Goal: Find specific page/section: Find specific page/section

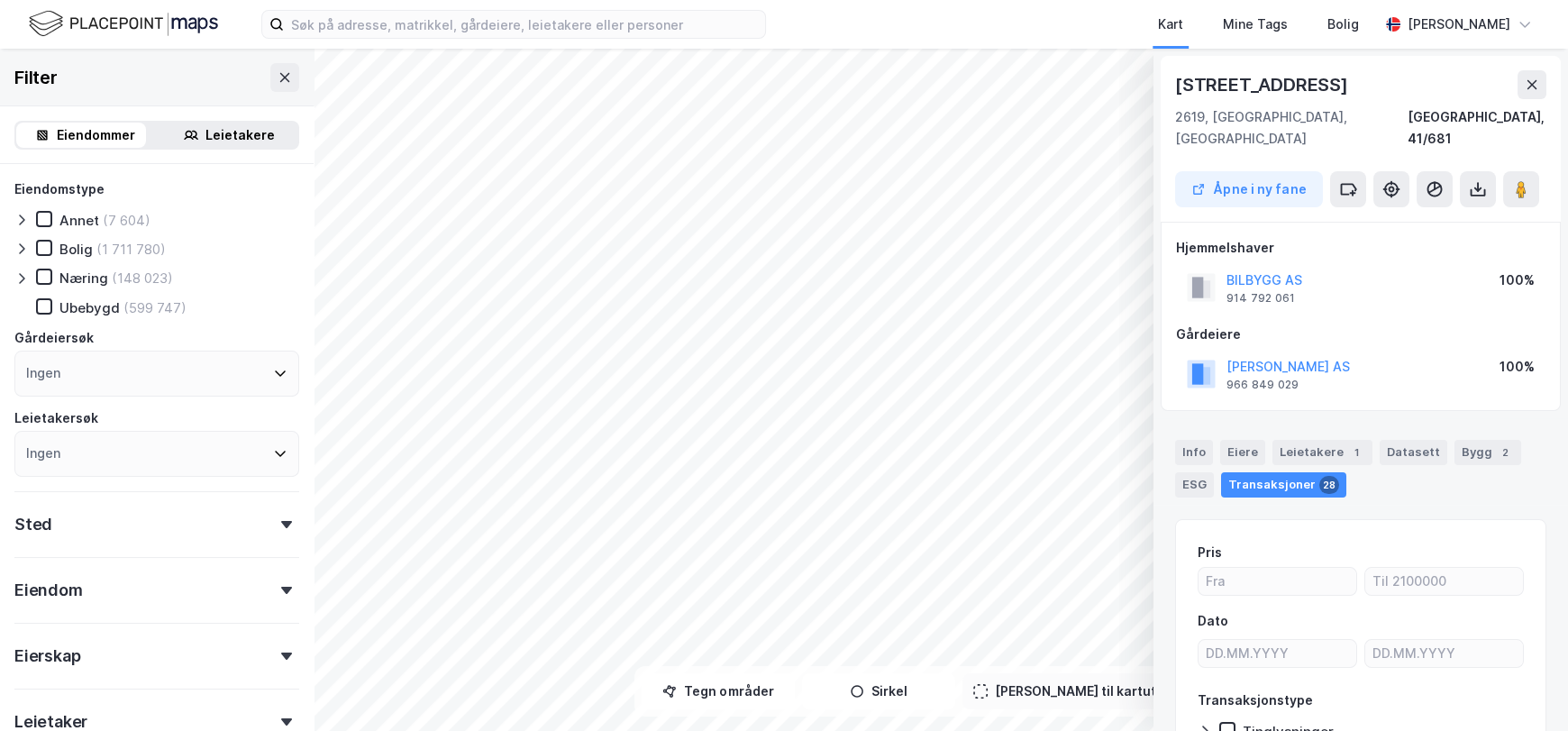
scroll to position [179, 0]
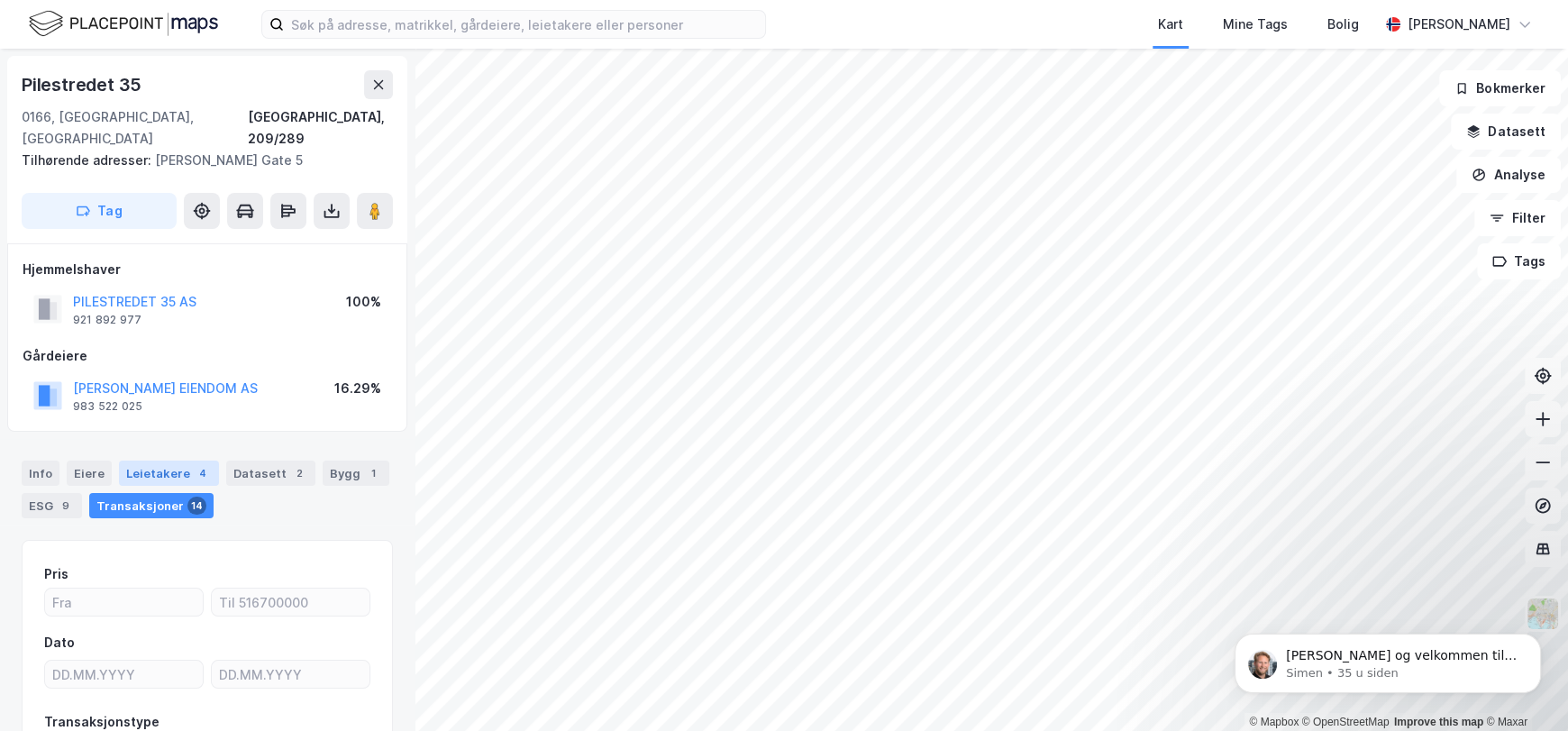
scroll to position [1026, 0]
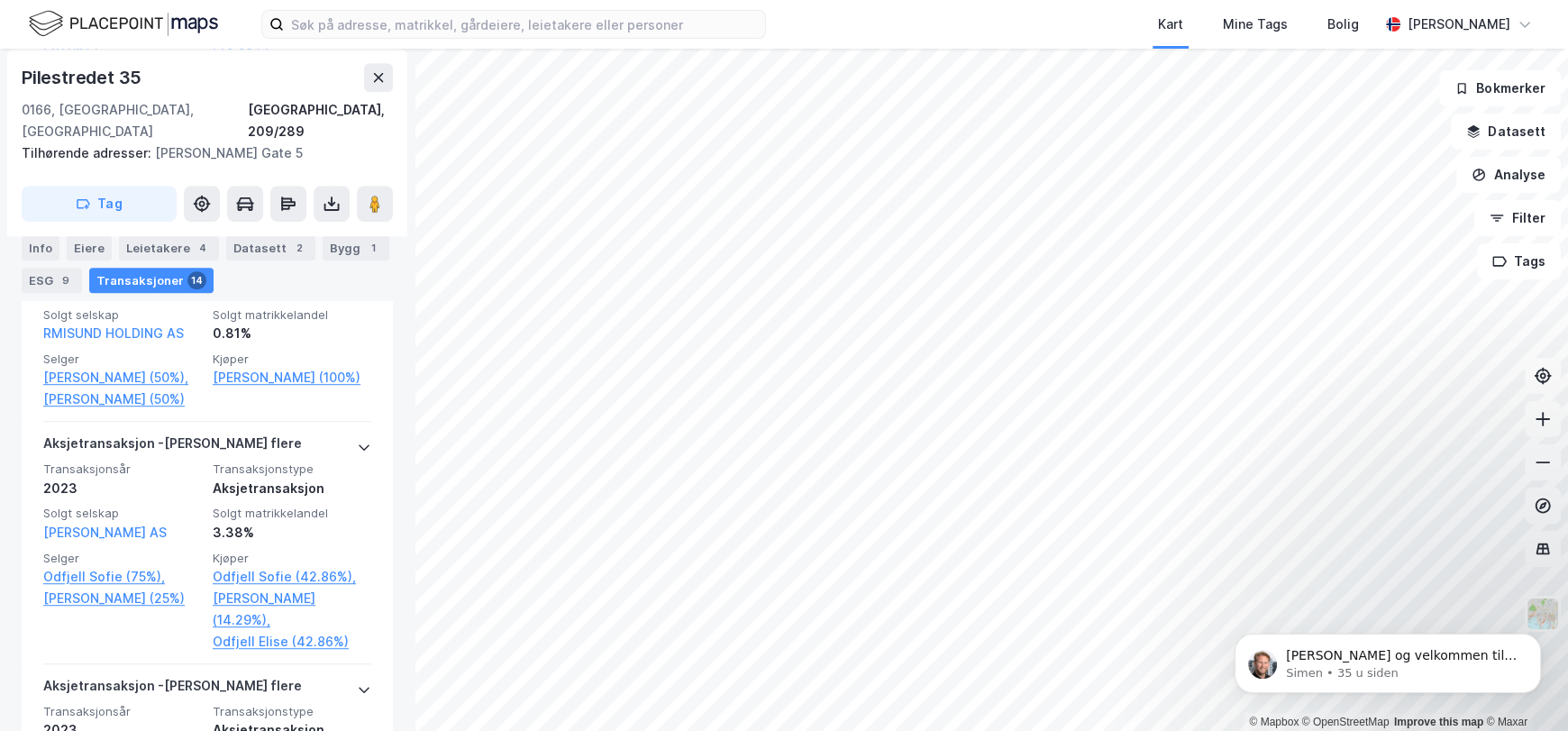
click at [210, 72] on div "Pilestredet 35" at bounding box center [208, 78] width 372 height 29
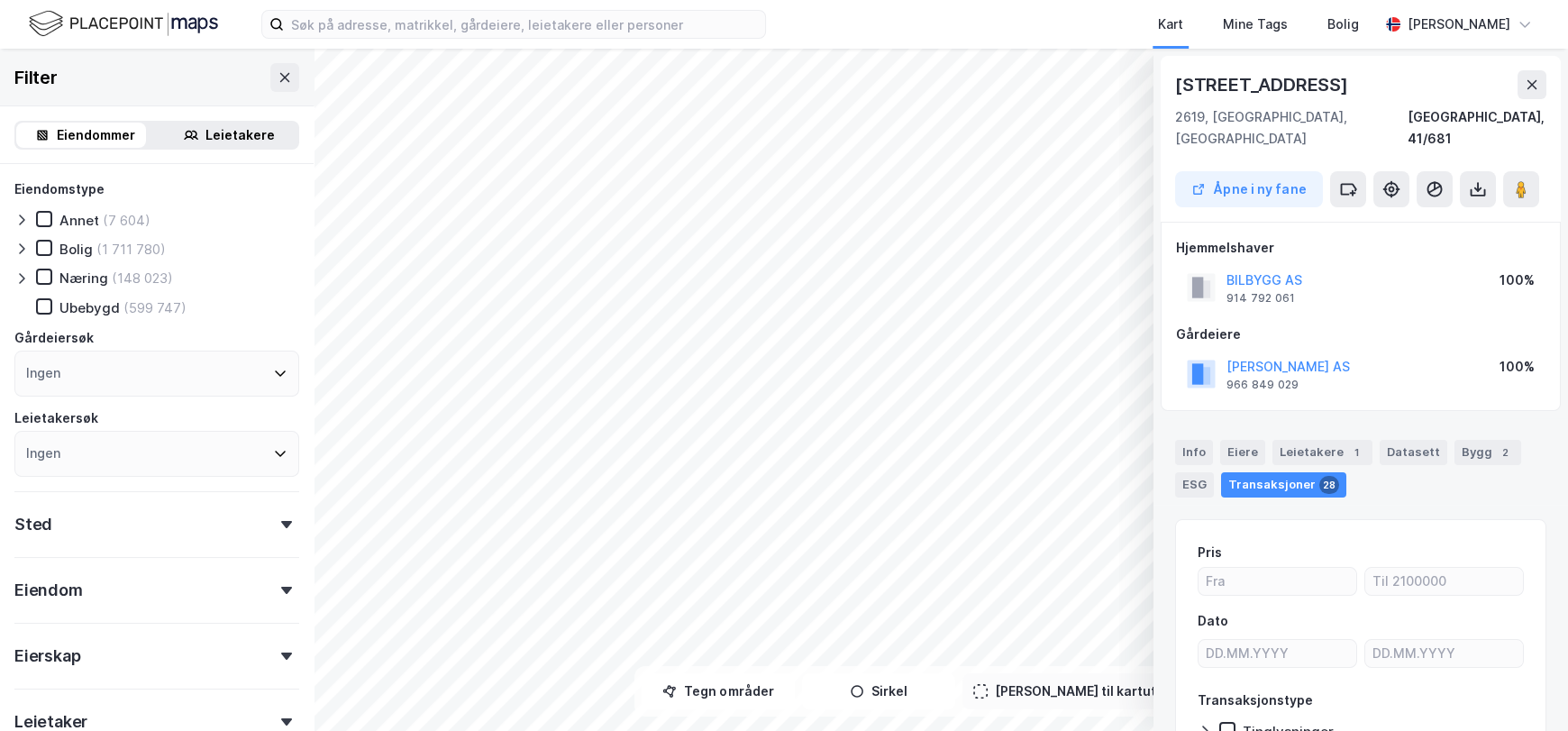
scroll to position [179, 0]
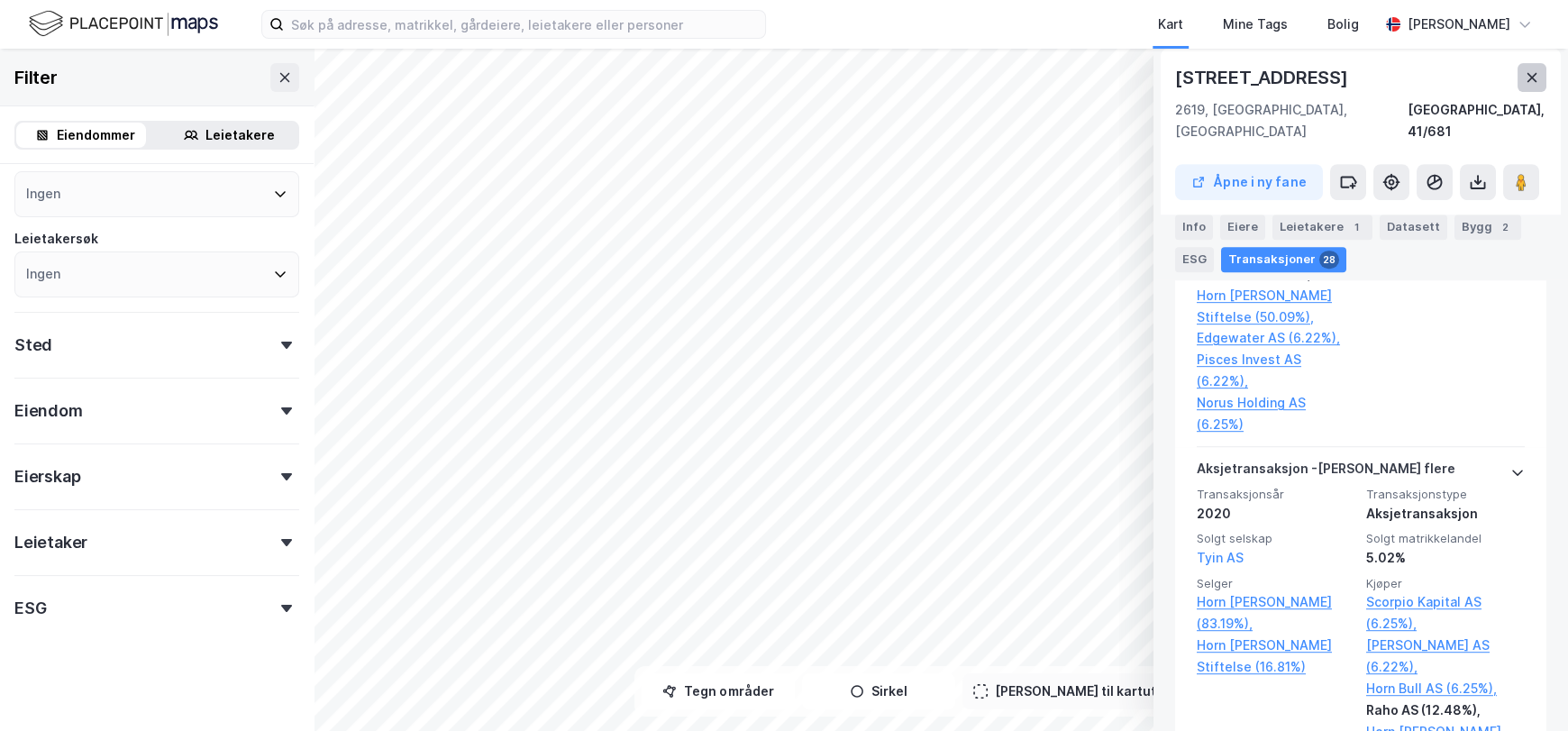
click at [1539, 80] on button at bounding box center [1532, 78] width 29 height 29
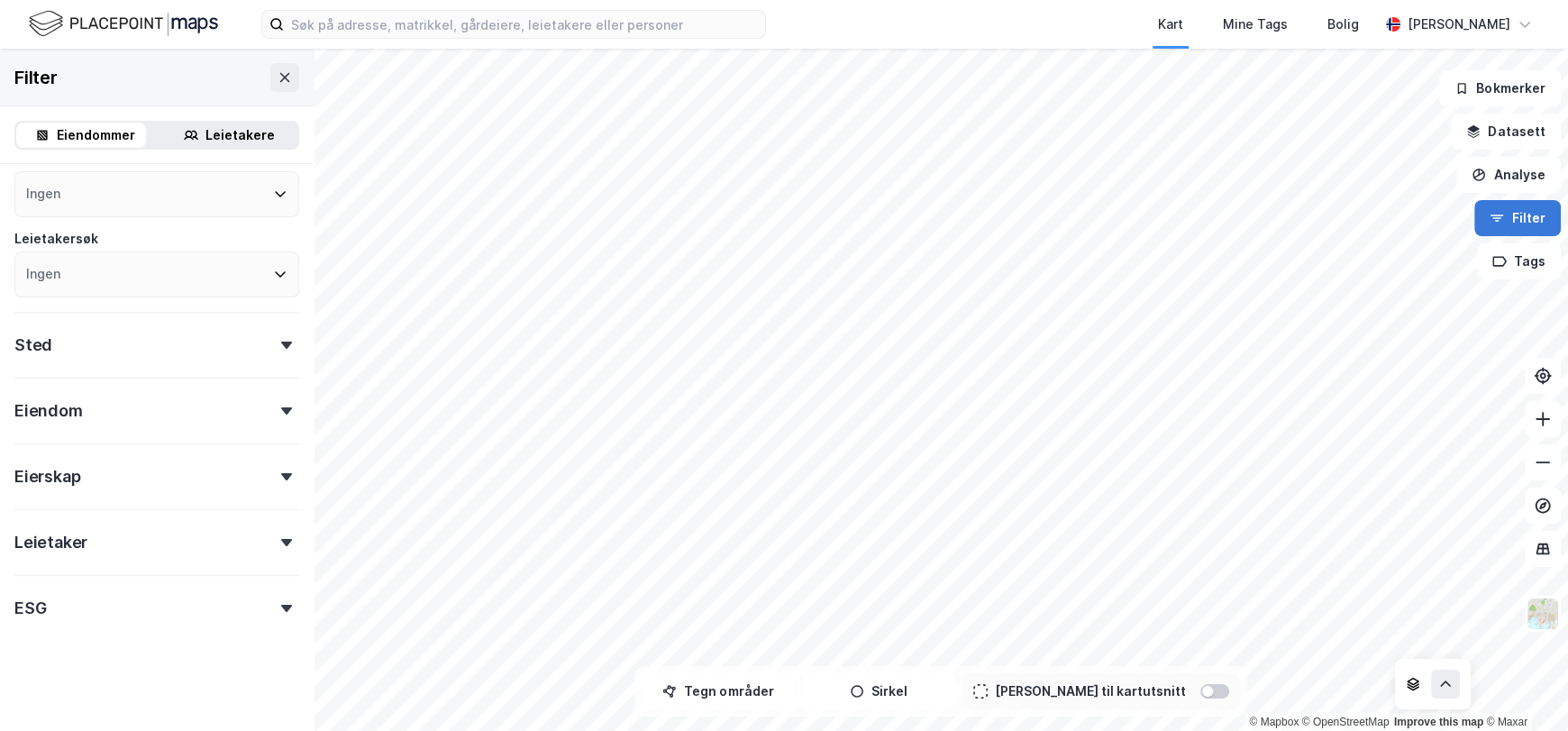
click at [1528, 220] on button "Filter" at bounding box center [1517, 218] width 86 height 36
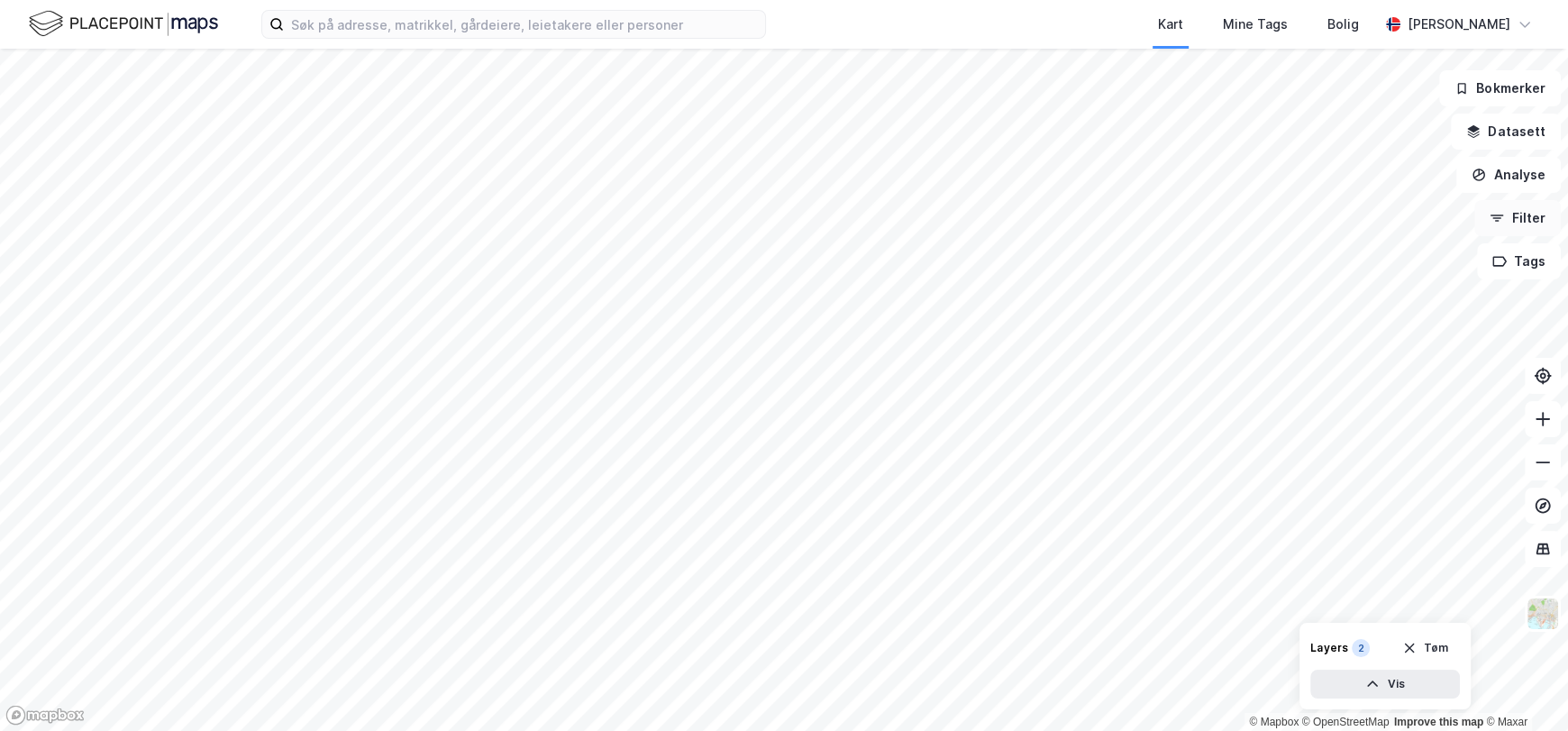
click at [1527, 211] on button "Filter" at bounding box center [1517, 218] width 86 height 36
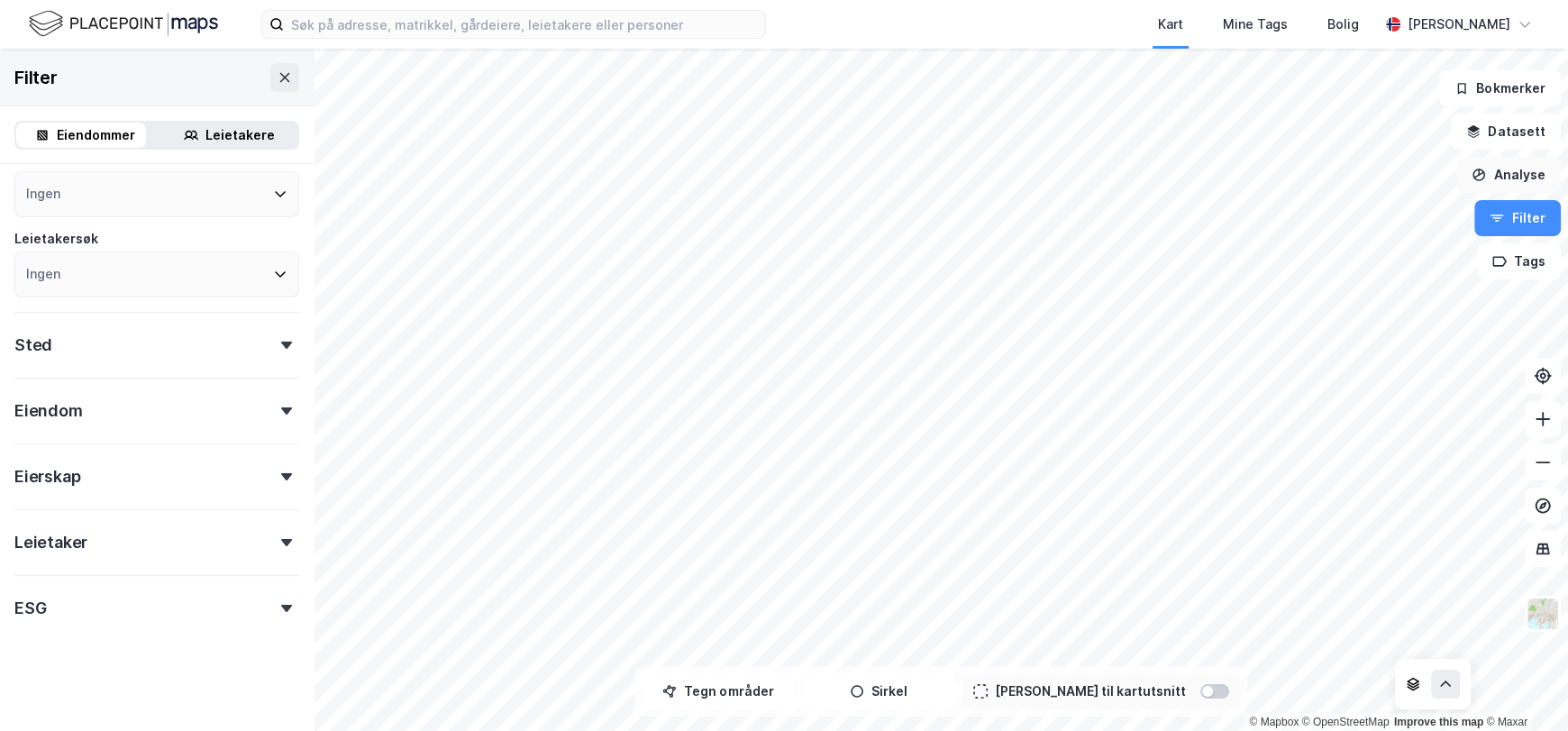
scroll to position [89, 0]
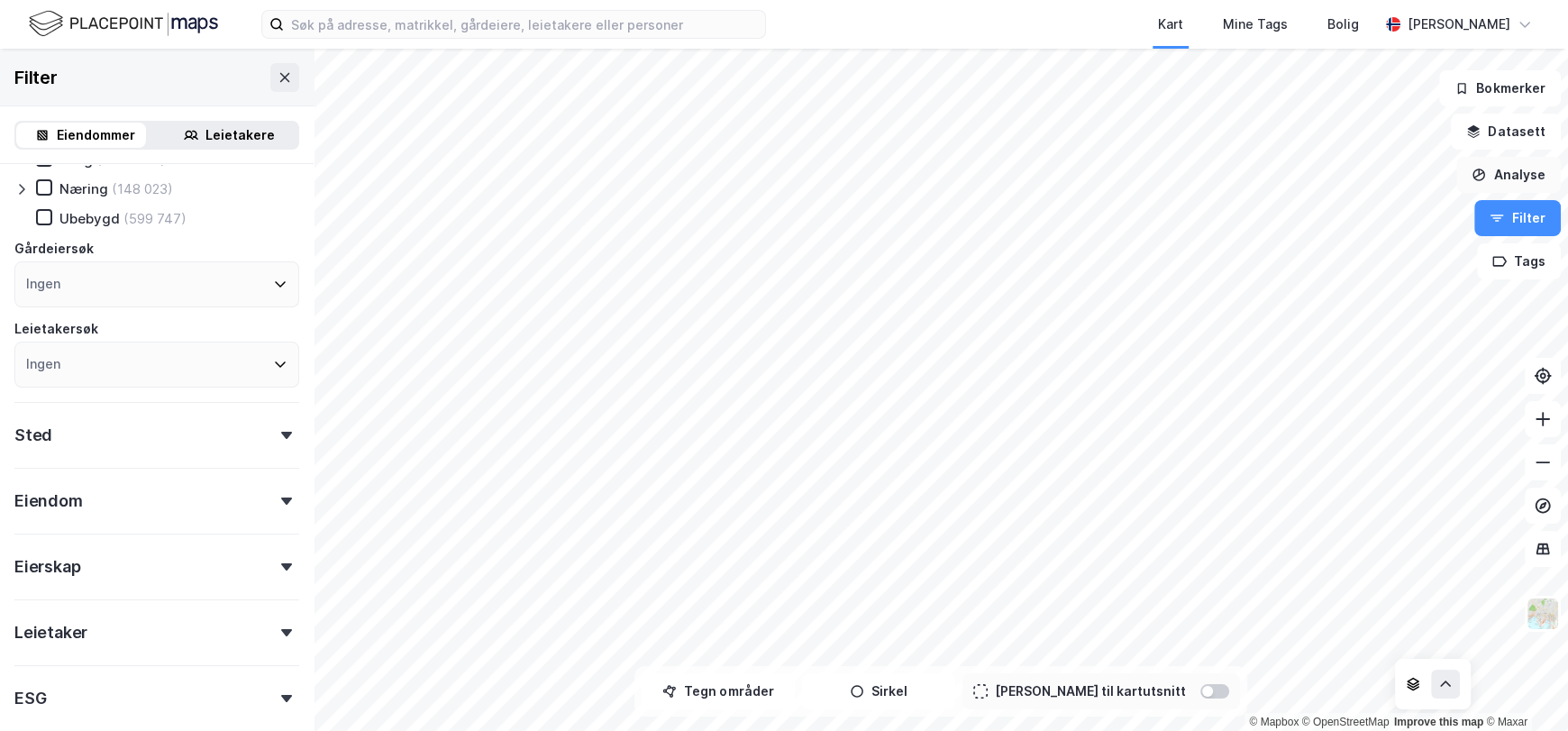
click at [1520, 175] on button "Analyse" at bounding box center [1508, 175] width 104 height 36
click at [1525, 139] on button "Datasett" at bounding box center [1506, 132] width 110 height 36
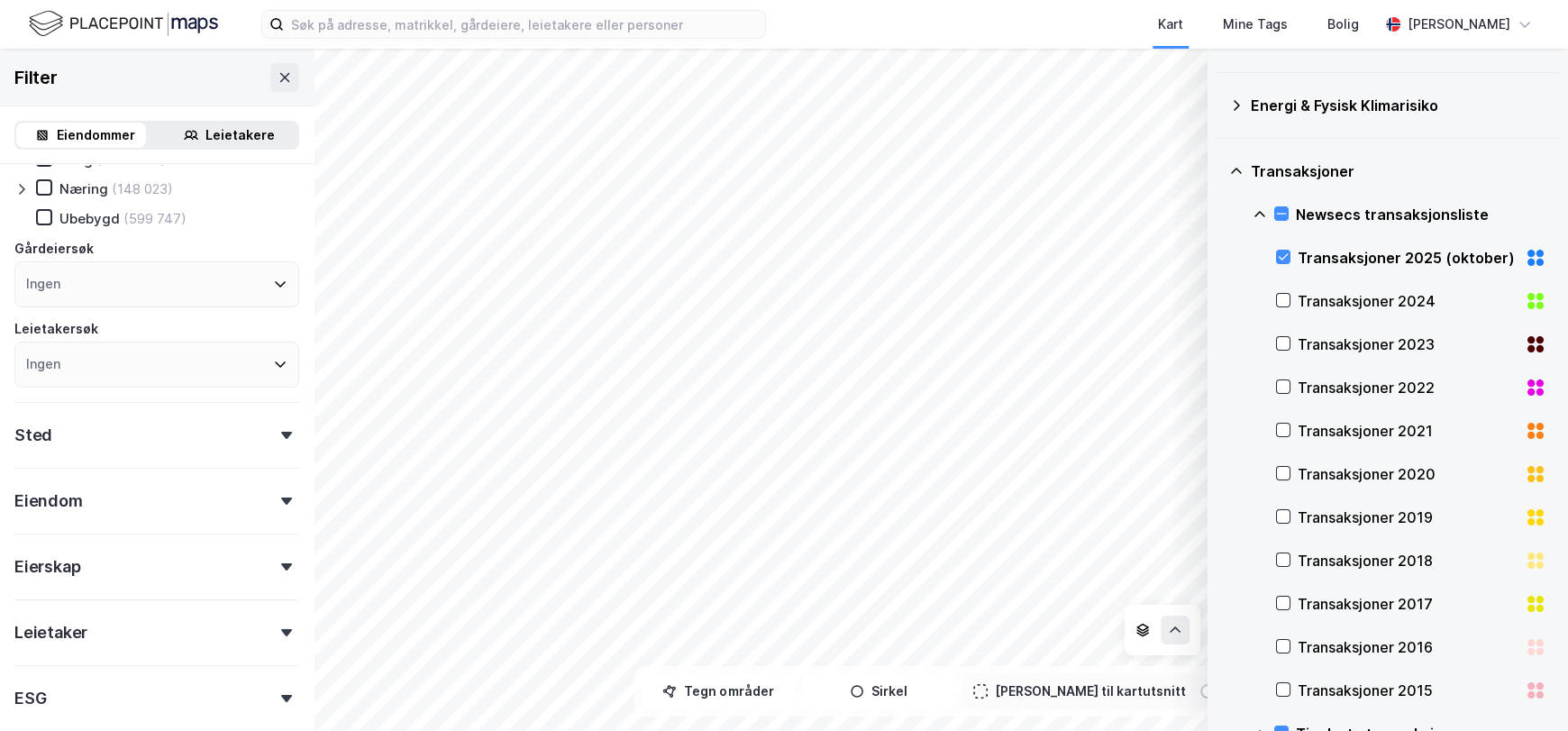
scroll to position [0, 0]
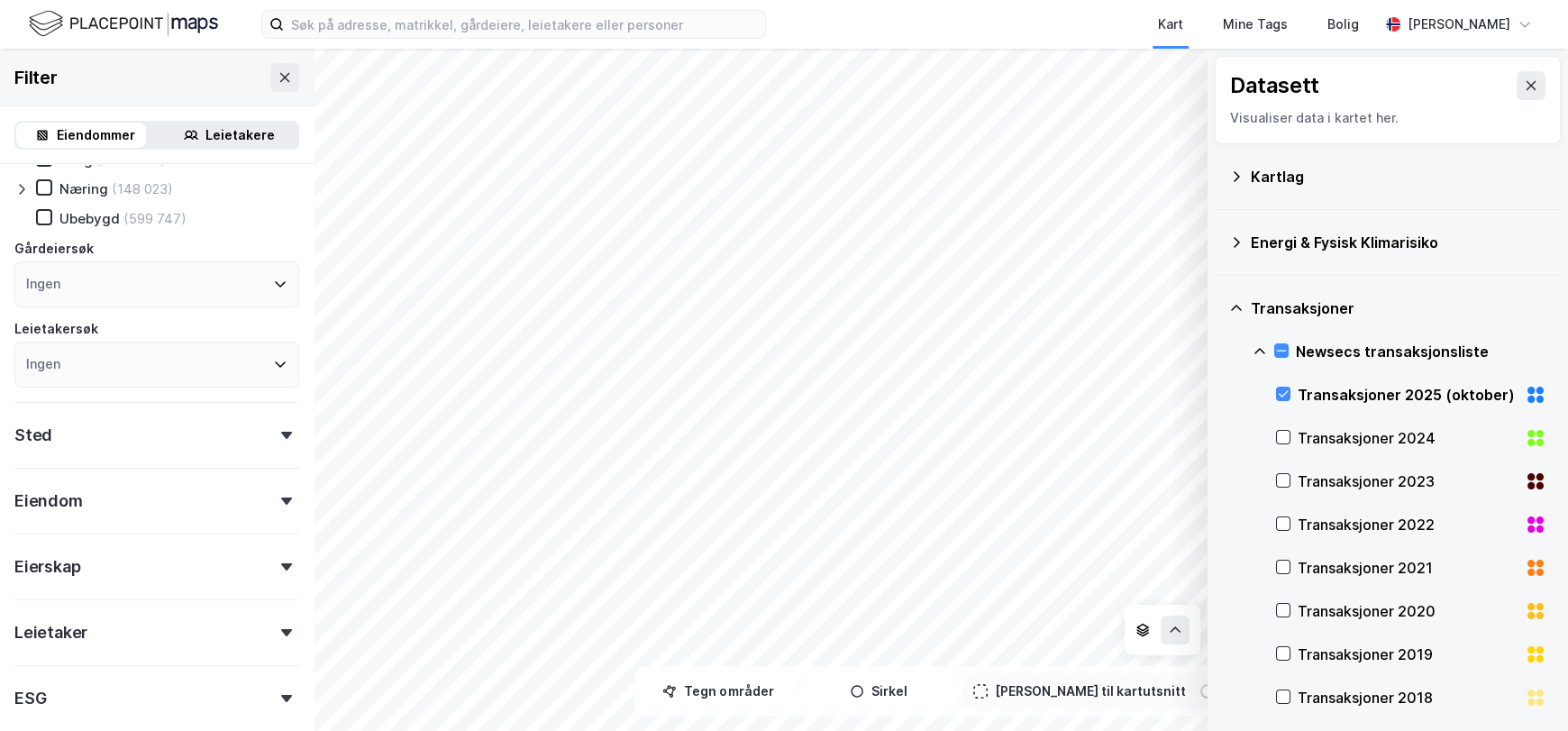
click at [1007, 10] on div "Kart Mine Tags Bolig" at bounding box center [1115, 24] width 526 height 49
click at [845, 20] on div "Kart Mine Tags Bolig Geir Ole Fjeldstad" at bounding box center [784, 24] width 1568 height 49
